Goal: Use online tool/utility

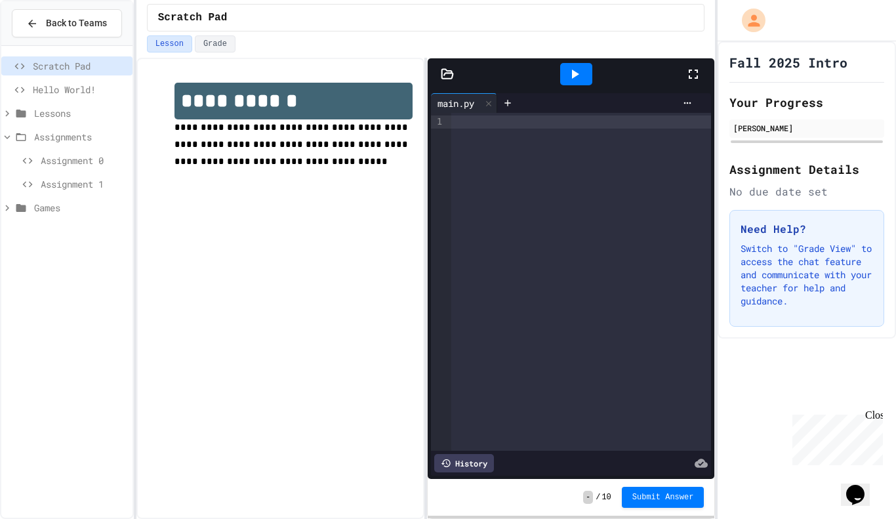
click at [488, 121] on div at bounding box center [581, 121] width 261 height 13
click at [585, 71] on div at bounding box center [576, 74] width 32 height 22
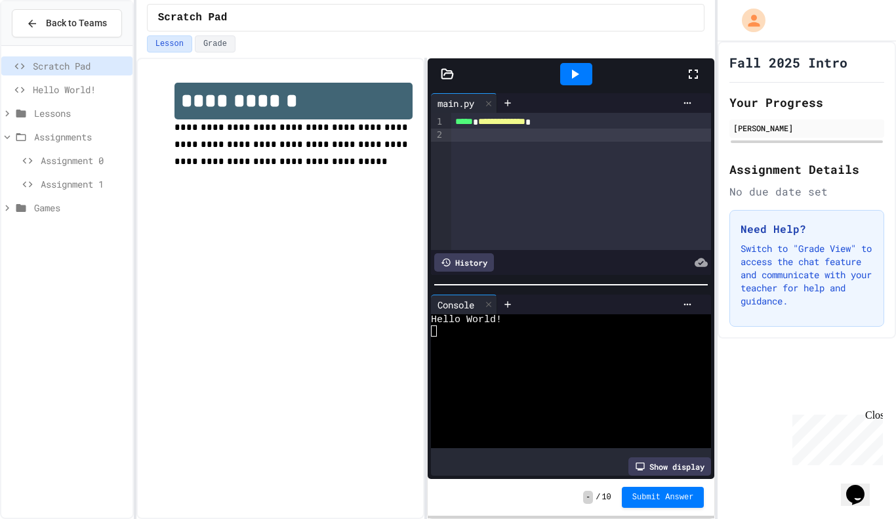
click at [459, 322] on span "Hello World!" at bounding box center [466, 319] width 71 height 11
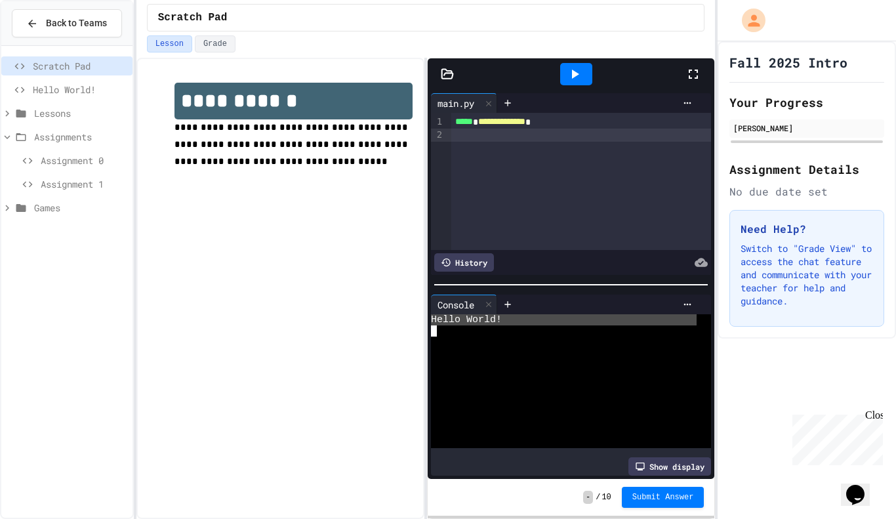
type textarea "**********"
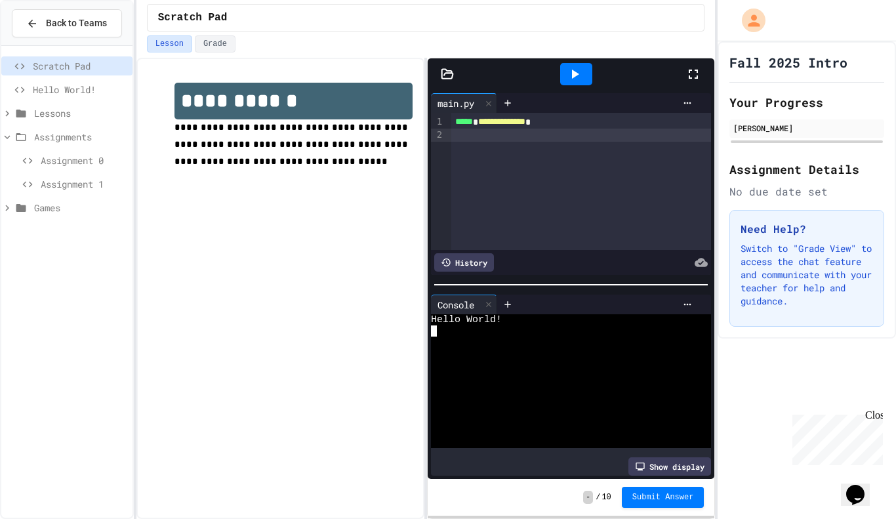
click at [525, 142] on div "**********" at bounding box center [581, 181] width 261 height 137
click at [577, 75] on icon at bounding box center [575, 74] width 7 height 9
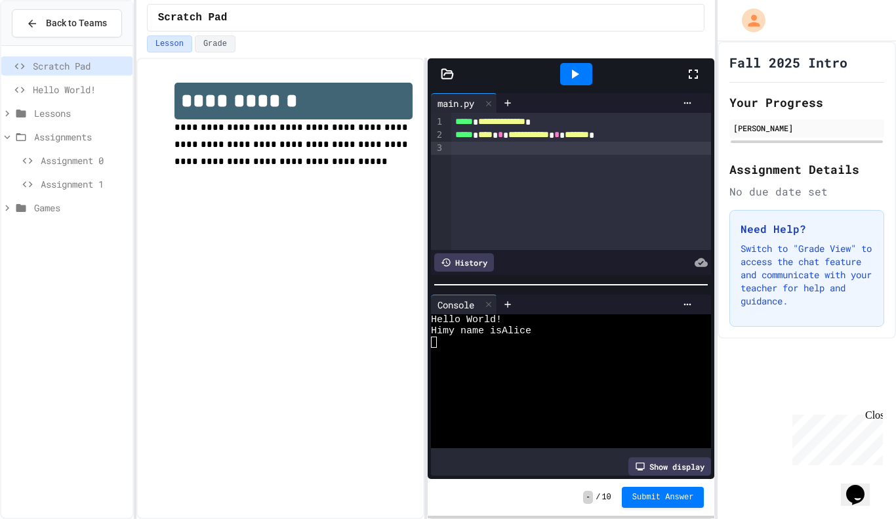
click at [529, 152] on div at bounding box center [581, 148] width 261 height 13
click at [573, 83] on div at bounding box center [576, 74] width 32 height 22
click at [541, 161] on div at bounding box center [581, 161] width 261 height 13
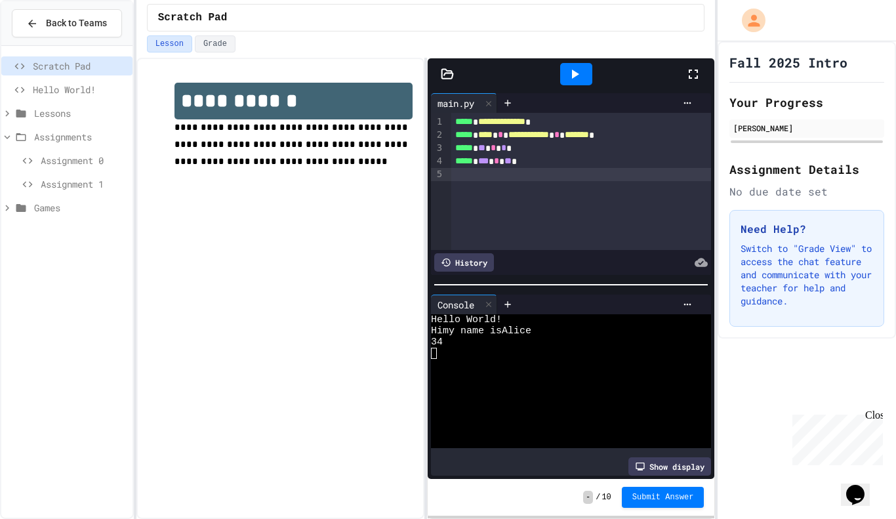
click at [566, 70] on div at bounding box center [576, 74] width 32 height 22
click at [472, 175] on div at bounding box center [581, 174] width 261 height 13
click at [573, 77] on icon at bounding box center [575, 74] width 7 height 9
click at [484, 186] on div at bounding box center [581, 187] width 261 height 13
click at [572, 81] on icon at bounding box center [575, 74] width 16 height 16
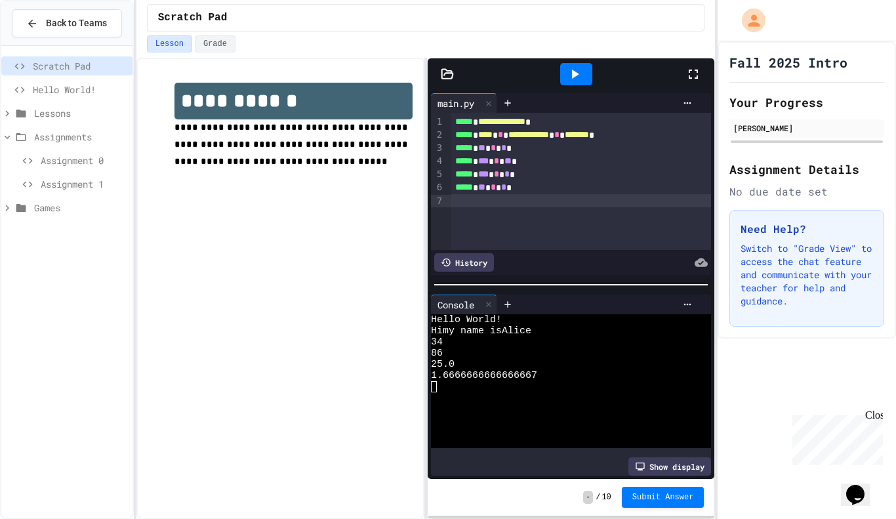
click at [522, 201] on div at bounding box center [581, 200] width 261 height 13
click at [575, 84] on div at bounding box center [576, 74] width 32 height 22
click at [474, 220] on div at bounding box center [581, 213] width 261 height 13
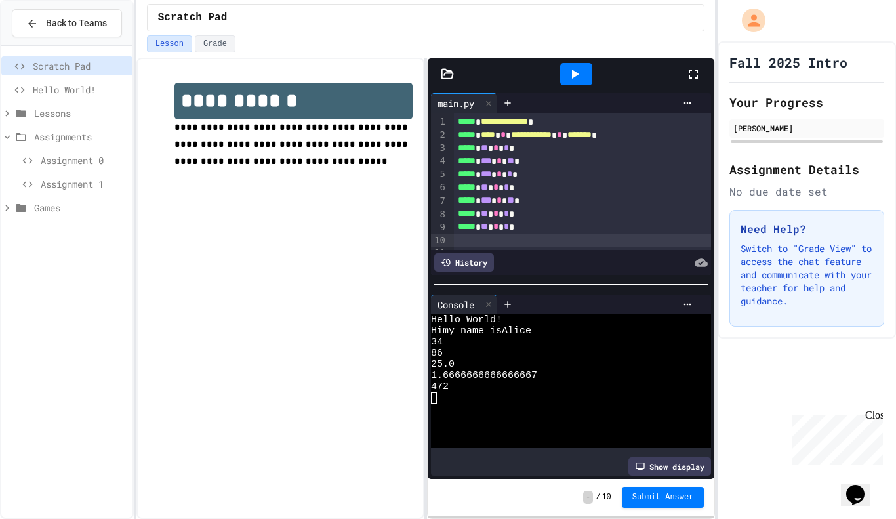
click at [570, 80] on icon at bounding box center [575, 74] width 16 height 16
